Goal: Task Accomplishment & Management: Manage account settings

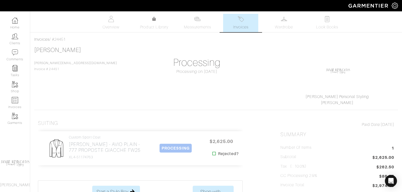
click at [22, 40] on link "Clients" at bounding box center [15, 39] width 30 height 16
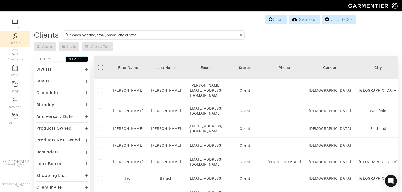
click at [114, 34] on input at bounding box center [154, 35] width 169 height 6
type input "f"
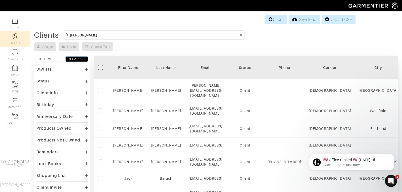
type input "[PERSON_NAME]"
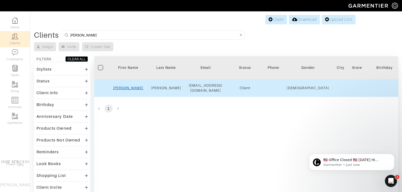
click at [134, 87] on link "Amanda" at bounding box center [128, 88] width 30 height 4
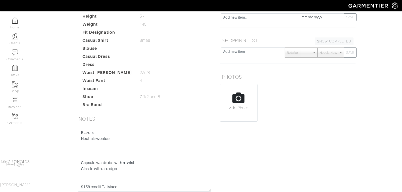
scroll to position [102, 0]
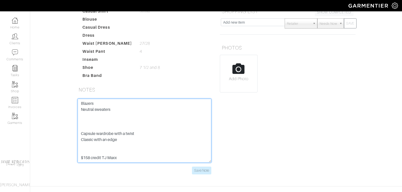
click at [121, 151] on textarea "Casual black boot Black blazer lace camisole for layering under the blue blazer…" at bounding box center [145, 131] width 134 height 64
click at [117, 152] on textarea "Casual black boot Black blazer lace camisole for layering under the blue blazer…" at bounding box center [145, 131] width 134 height 64
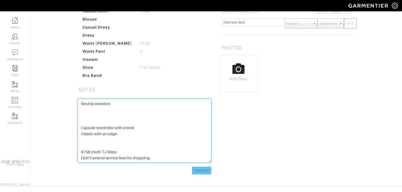
type textarea "Casual black boot Black blazer lace camisole for layering under the blue blazer…"
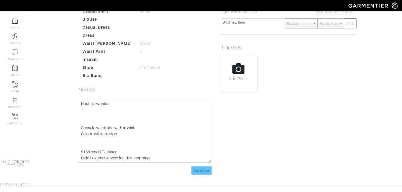
click at [202, 167] on input "Save Note" at bounding box center [201, 171] width 19 height 8
click at [203, 169] on input "Save Note" at bounding box center [201, 171] width 19 height 8
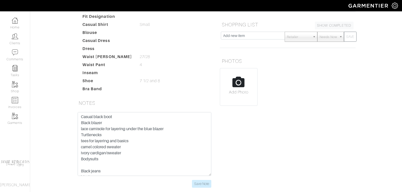
scroll to position [0, 0]
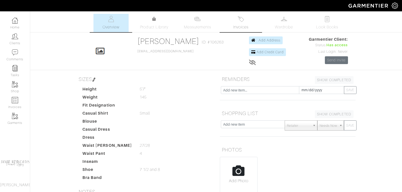
click at [243, 28] on span "Invoices" at bounding box center [240, 27] width 15 height 6
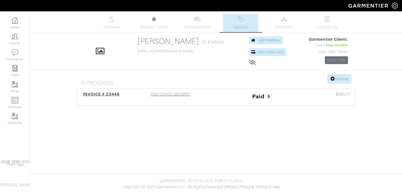
click at [105, 90] on div "INVOICE # 23448 Paid [DATE] 06:50PM Paid 5 $360.77" at bounding box center [216, 97] width 279 height 17
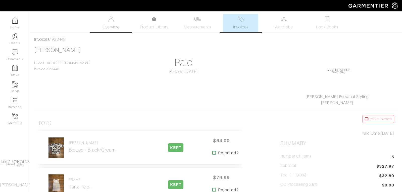
click at [112, 20] on img at bounding box center [111, 19] width 6 height 6
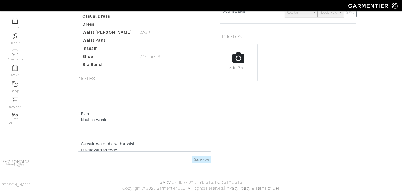
scroll to position [133, 0]
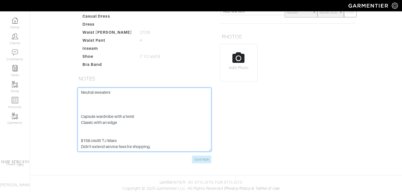
click at [83, 128] on textarea "Casual black boot Black blazer lace camisole for layering under the blue blazer…" at bounding box center [145, 120] width 134 height 64
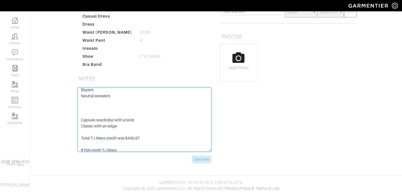
scroll to position [139, 0]
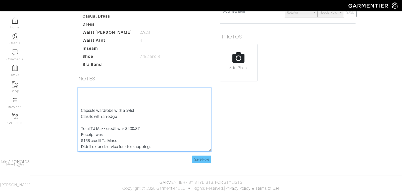
type textarea "Casual black boot Black blazer lace camisole for layering under the blue blazer…"
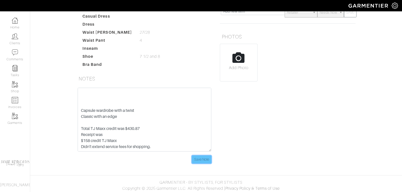
click at [200, 157] on input "Save Note" at bounding box center [201, 160] width 19 height 8
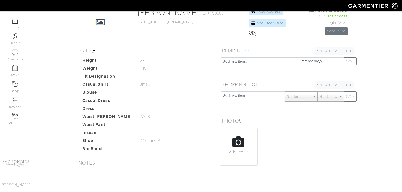
scroll to position [0, 0]
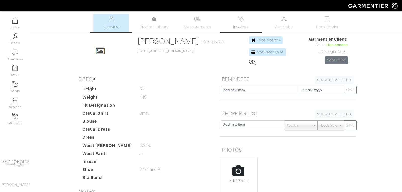
click at [241, 24] on link "Invoices" at bounding box center [240, 23] width 35 height 18
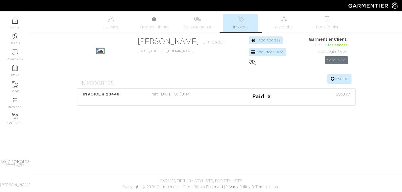
click at [87, 94] on span "INVOICE # 23448" at bounding box center [101, 94] width 37 height 5
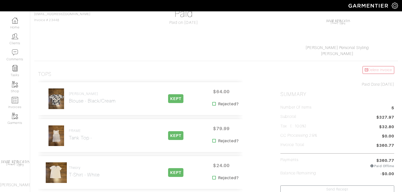
scroll to position [54, 0]
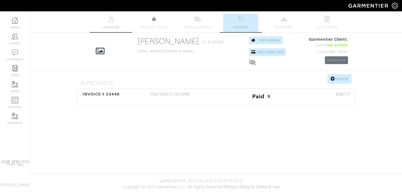
click at [112, 22] on img at bounding box center [111, 19] width 6 height 6
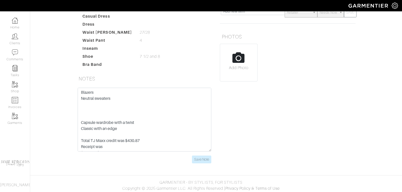
scroll to position [139, 0]
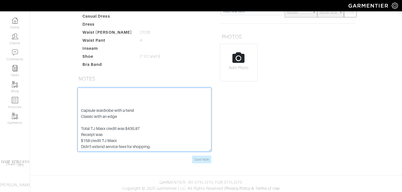
click at [104, 128] on textarea "Casual black boot Black blazer lace camisole for layering under the blue blazer…" at bounding box center [145, 120] width 134 height 64
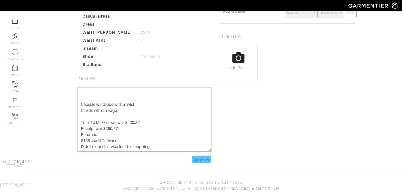
type textarea "Casual black boot Black blazer lace camisole for layering under the blue blazer…"
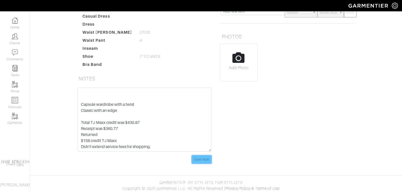
click at [208, 161] on input "Save Note" at bounding box center [201, 160] width 19 height 8
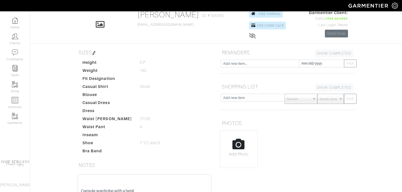
scroll to position [0, 0]
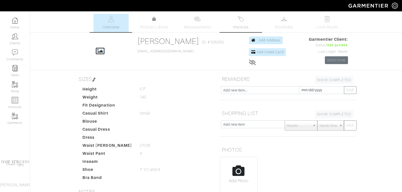
click at [242, 25] on span "Invoices" at bounding box center [240, 27] width 15 height 6
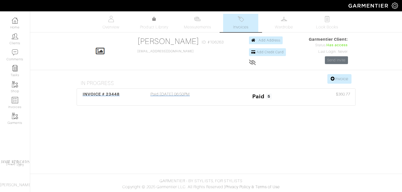
click at [103, 93] on span "INVOICE # 23448" at bounding box center [101, 94] width 37 height 5
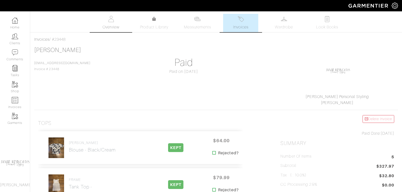
click at [115, 22] on link "Overview" at bounding box center [111, 23] width 35 height 18
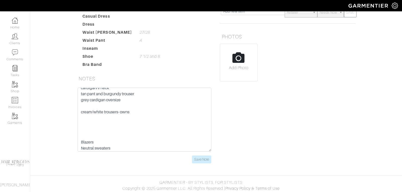
scroll to position [145, 0]
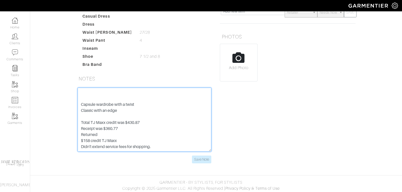
click at [102, 127] on textarea "Casual black boot Black blazer lace camisole for layering under the blue blazer…" at bounding box center [145, 120] width 134 height 64
click at [91, 133] on textarea "Casual black boot Black blazer lace camisole for layering under the blue blazer…" at bounding box center [145, 120] width 134 height 64
click at [91, 135] on textarea "Casual black boot Black blazer lace camisole for layering under the blue blazer…" at bounding box center [145, 120] width 134 height 64
click at [145, 133] on textarea "Casual black boot Black blazer lace camisole for layering under the blue blazer…" at bounding box center [145, 120] width 134 height 64
click at [156, 140] on textarea "Casual black boot Black blazer lace camisole for layering under the blue blazer…" at bounding box center [145, 120] width 134 height 64
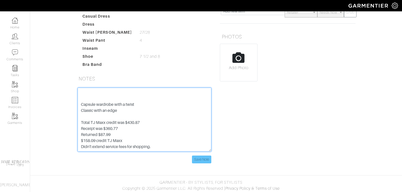
type textarea "Casual black boot Black blazer lace camisole for layering under the blue blazer…"
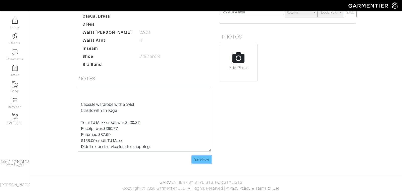
click at [205, 158] on input "Save Note" at bounding box center [201, 160] width 19 height 8
click at [206, 157] on input "Save Note" at bounding box center [201, 160] width 19 height 8
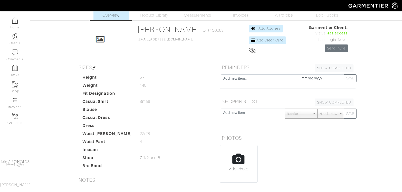
scroll to position [0, 0]
